Goal: Task Accomplishment & Management: Use online tool/utility

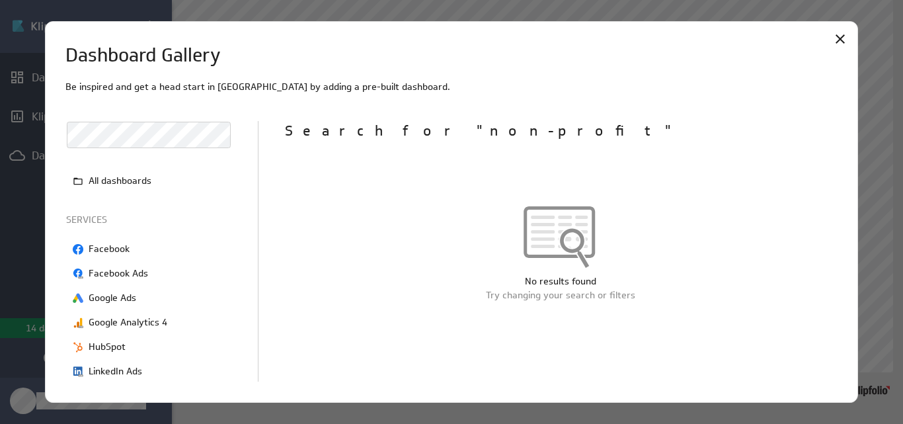
click at [24, 141] on div "Dashboard Gallery Be inspired and get a head start in Klips by adding a pre-bui…" at bounding box center [451, 212] width 903 height 424
click at [24, 141] on div at bounding box center [451, 212] width 903 height 424
click at [142, 181] on p "All dashboards" at bounding box center [120, 181] width 63 height 14
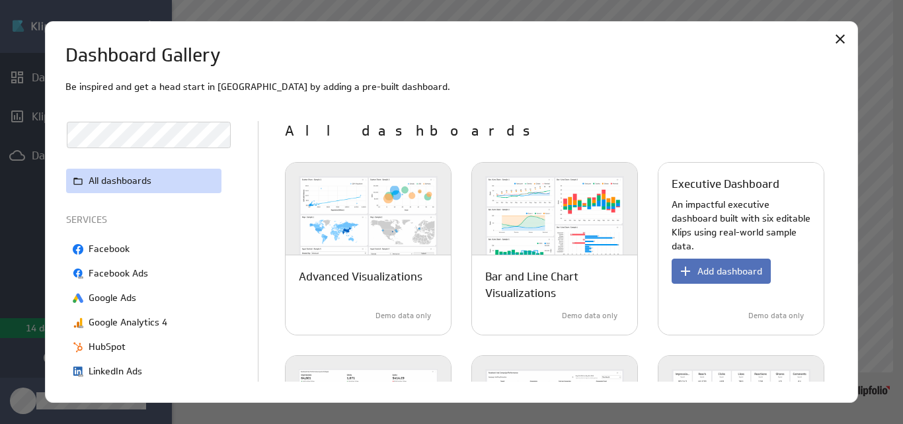
click at [754, 229] on img at bounding box center [740, 222] width 165 height 119
click at [719, 269] on span "Add dashboard" at bounding box center [729, 271] width 65 height 12
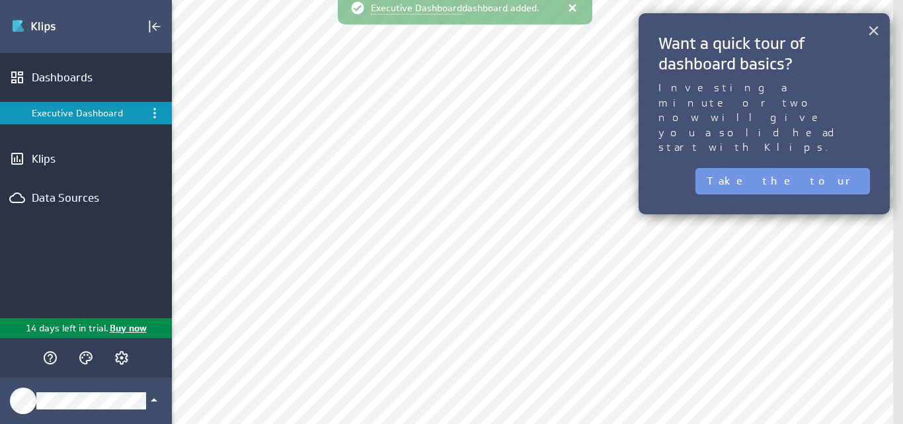
click at [875, 27] on button "×" at bounding box center [873, 30] width 13 height 26
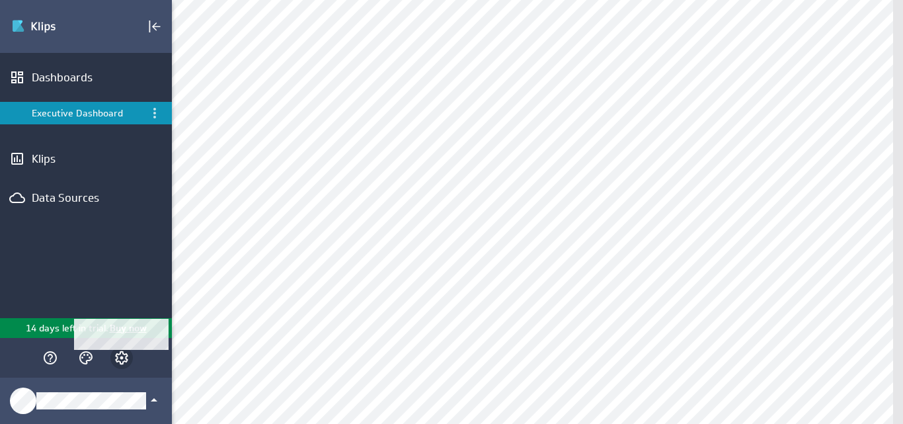
click at [124, 356] on icon "Account and settings" at bounding box center [122, 358] width 16 height 16
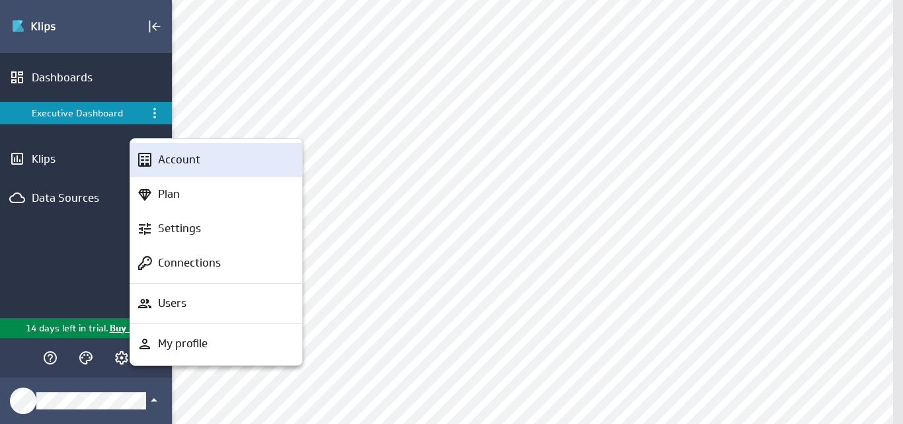
click at [196, 155] on p "Account" at bounding box center [179, 159] width 42 height 17
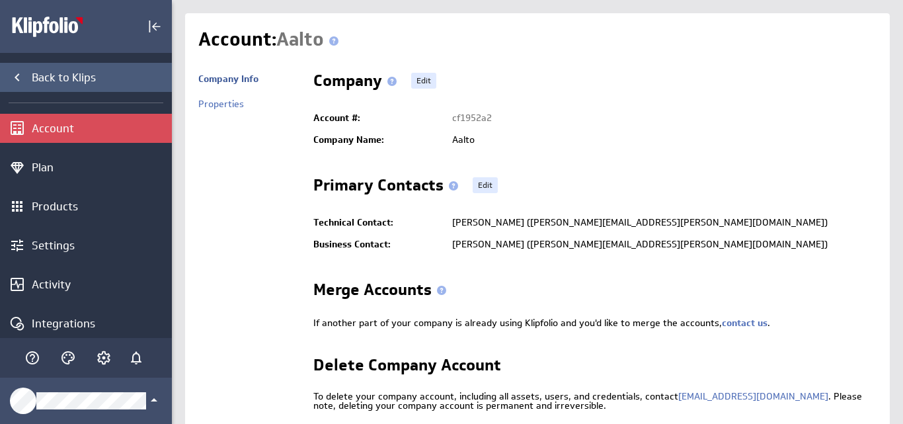
click at [17, 73] on icon "Back to Klips" at bounding box center [17, 77] width 16 height 16
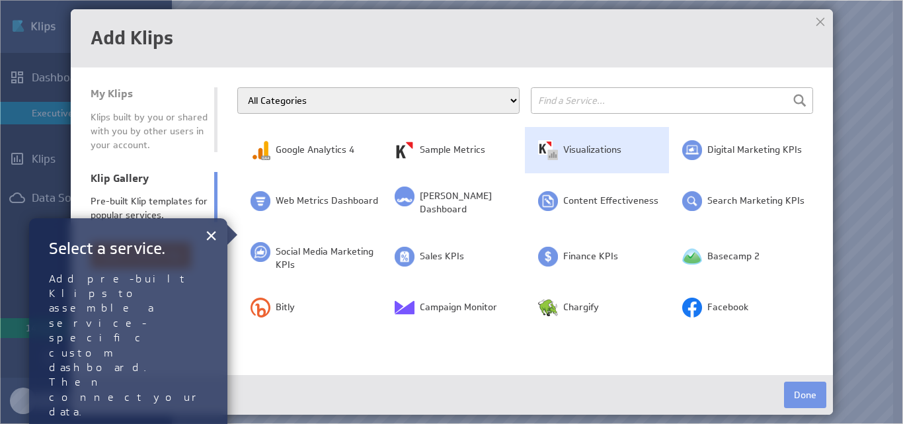
click at [577, 149] on span "Visualizations" at bounding box center [592, 149] width 58 height 13
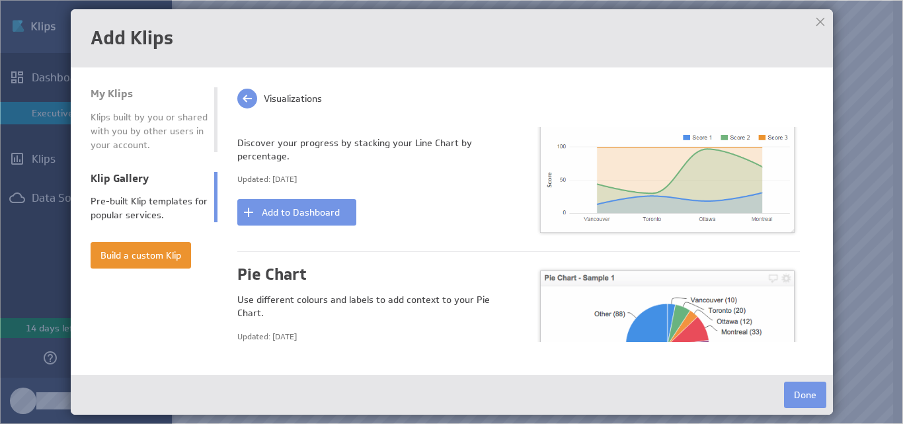
scroll to position [767, 0]
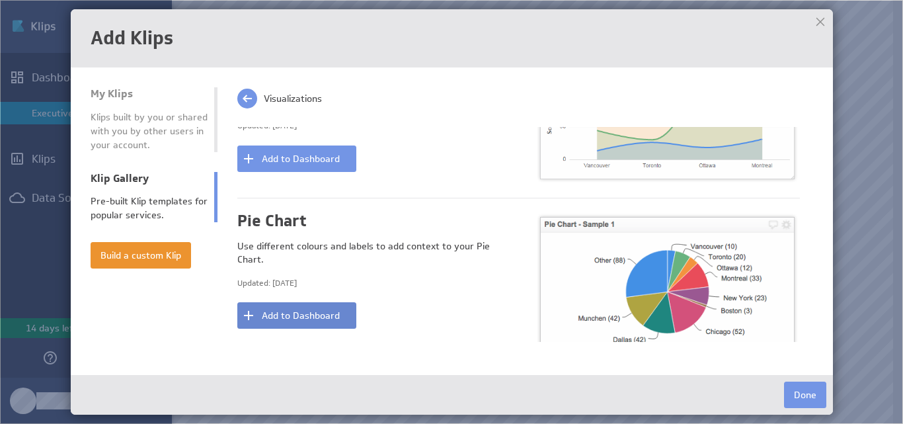
click at [306, 302] on button "Add to Dashboard" at bounding box center [296, 315] width 119 height 26
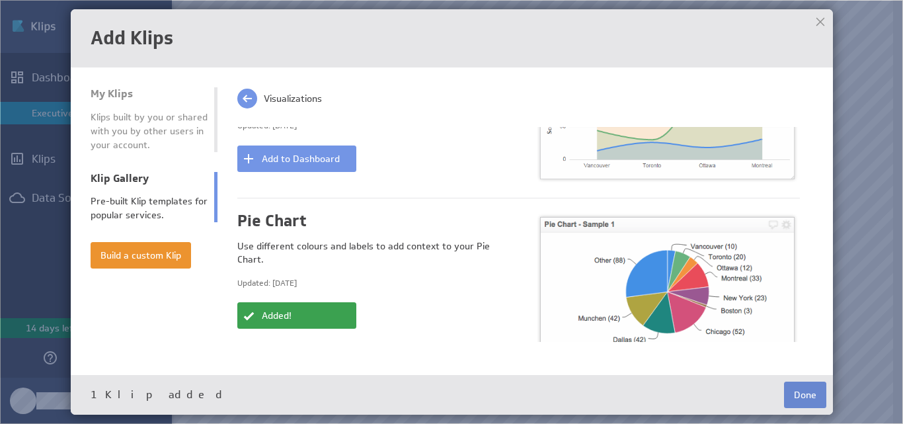
click at [800, 402] on button "Done" at bounding box center [805, 394] width 42 height 26
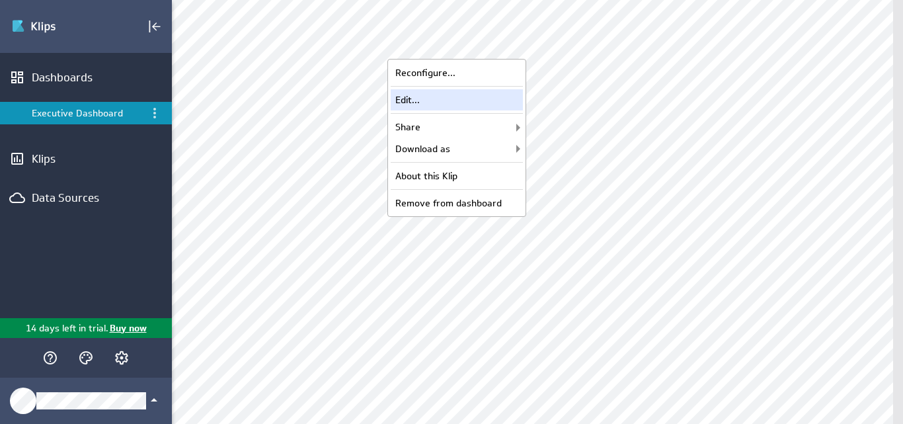
click at [436, 94] on div "Edit..." at bounding box center [457, 99] width 132 height 21
